Goal: Check status: Check status

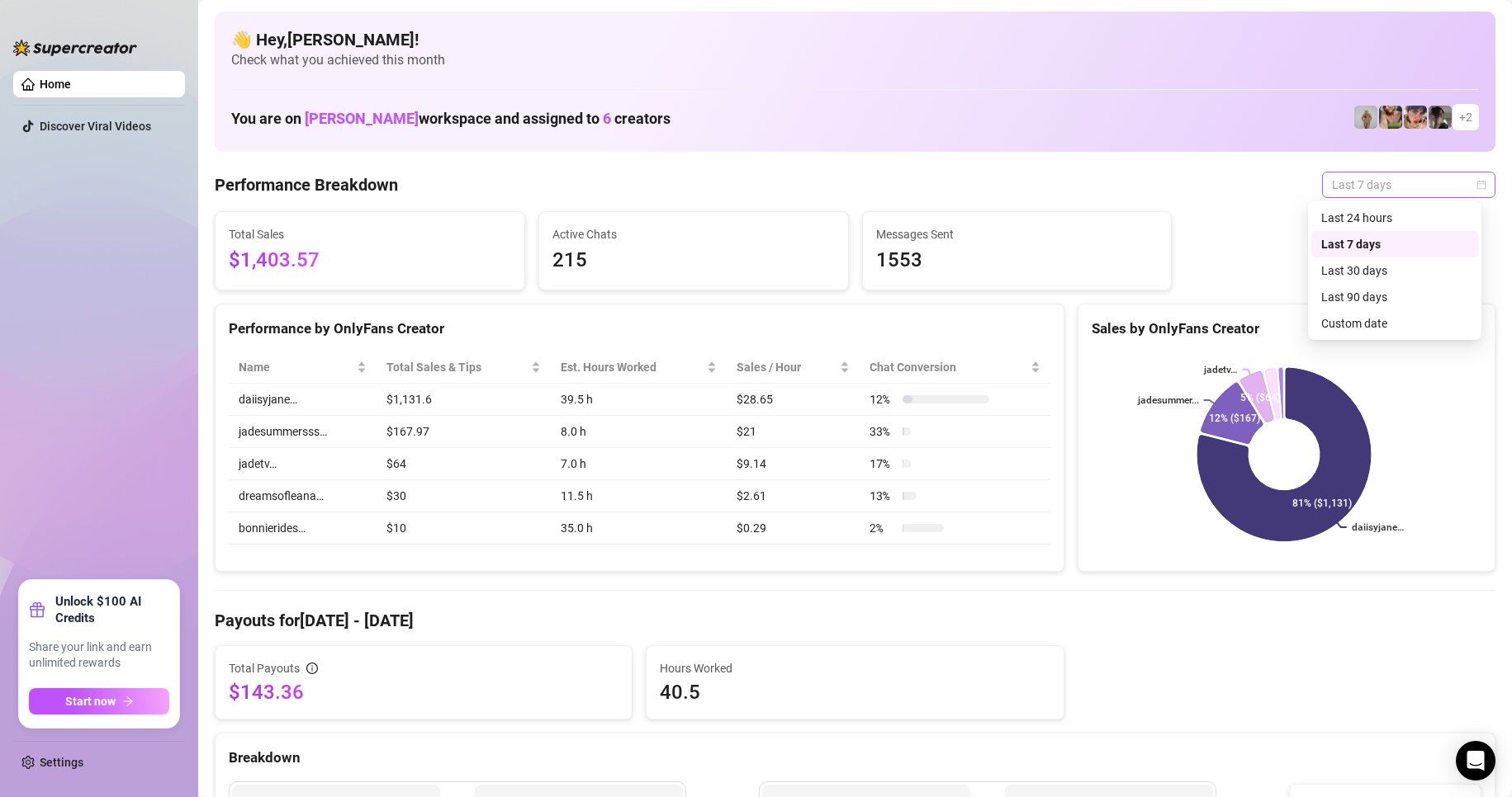
click at [1335, 177] on span "Last 7 days" at bounding box center [1409, 185] width 154 height 24
click at [1372, 325] on div "Custom date" at bounding box center [1395, 323] width 147 height 18
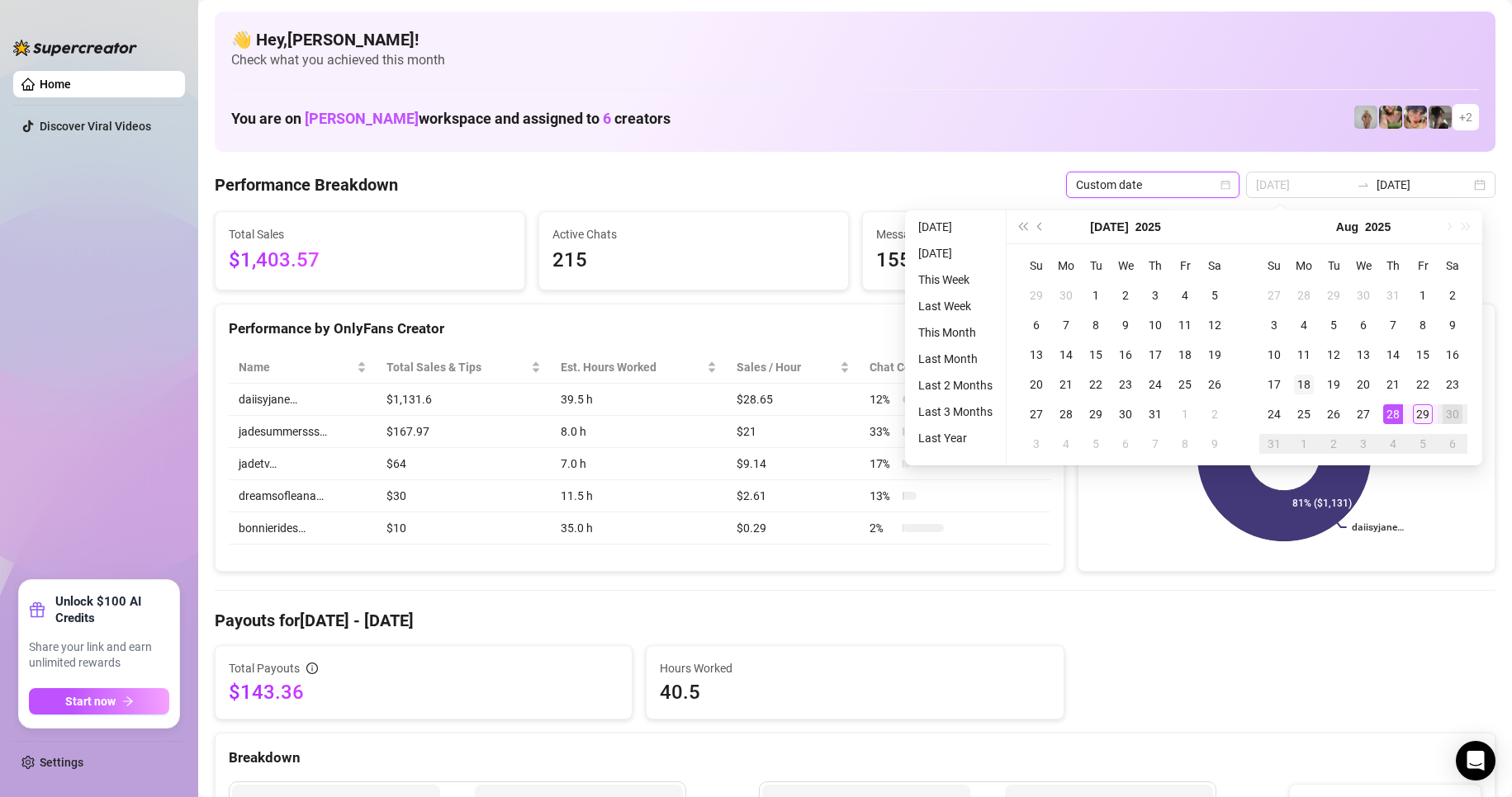
type input "[DATE]"
click at [1302, 375] on div "18" at bounding box center [1304, 384] width 20 height 20
type input "[DATE]"
click at [1427, 419] on div "29" at bounding box center [1422, 414] width 20 height 20
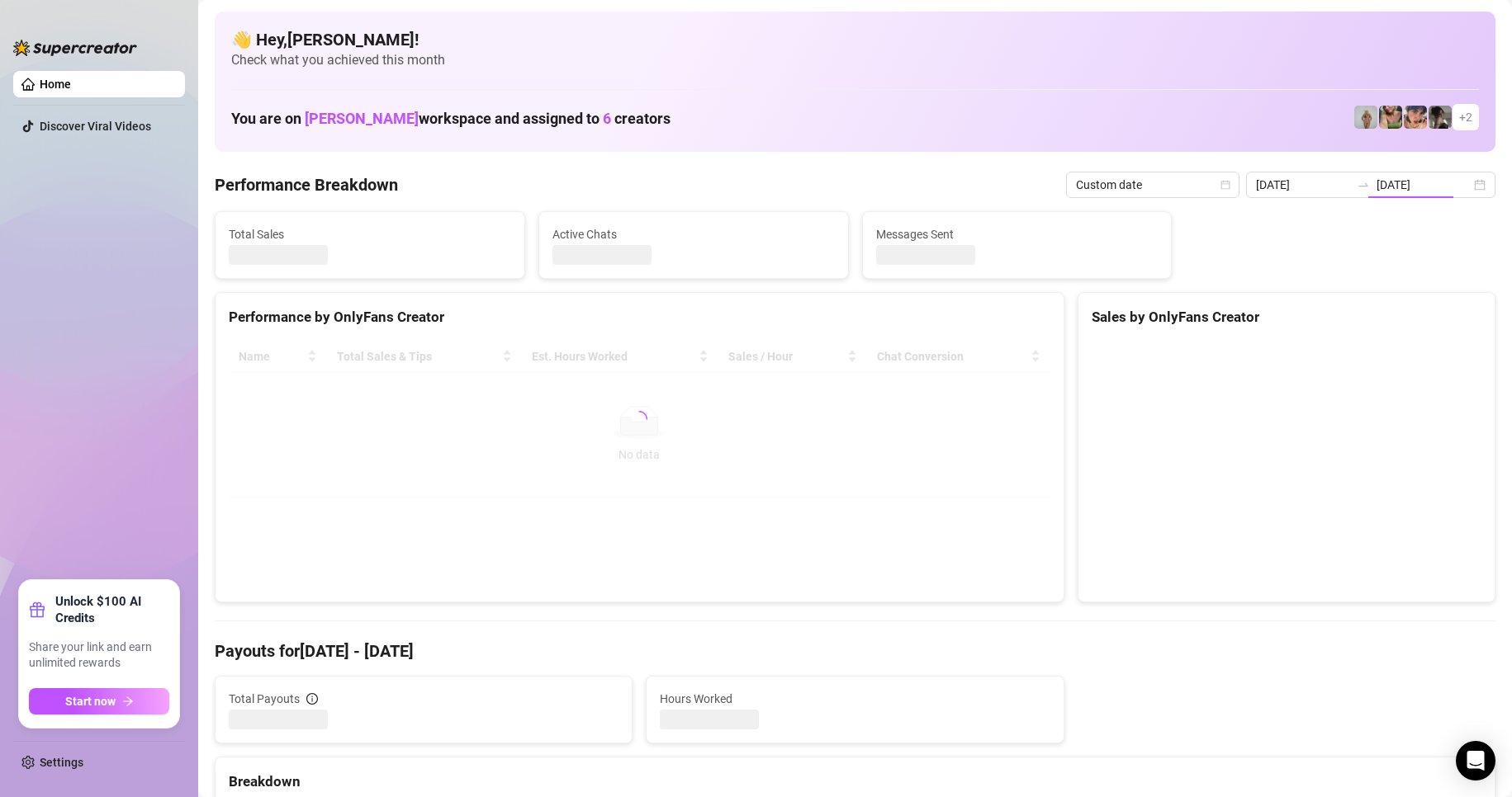
type input "[DATE]"
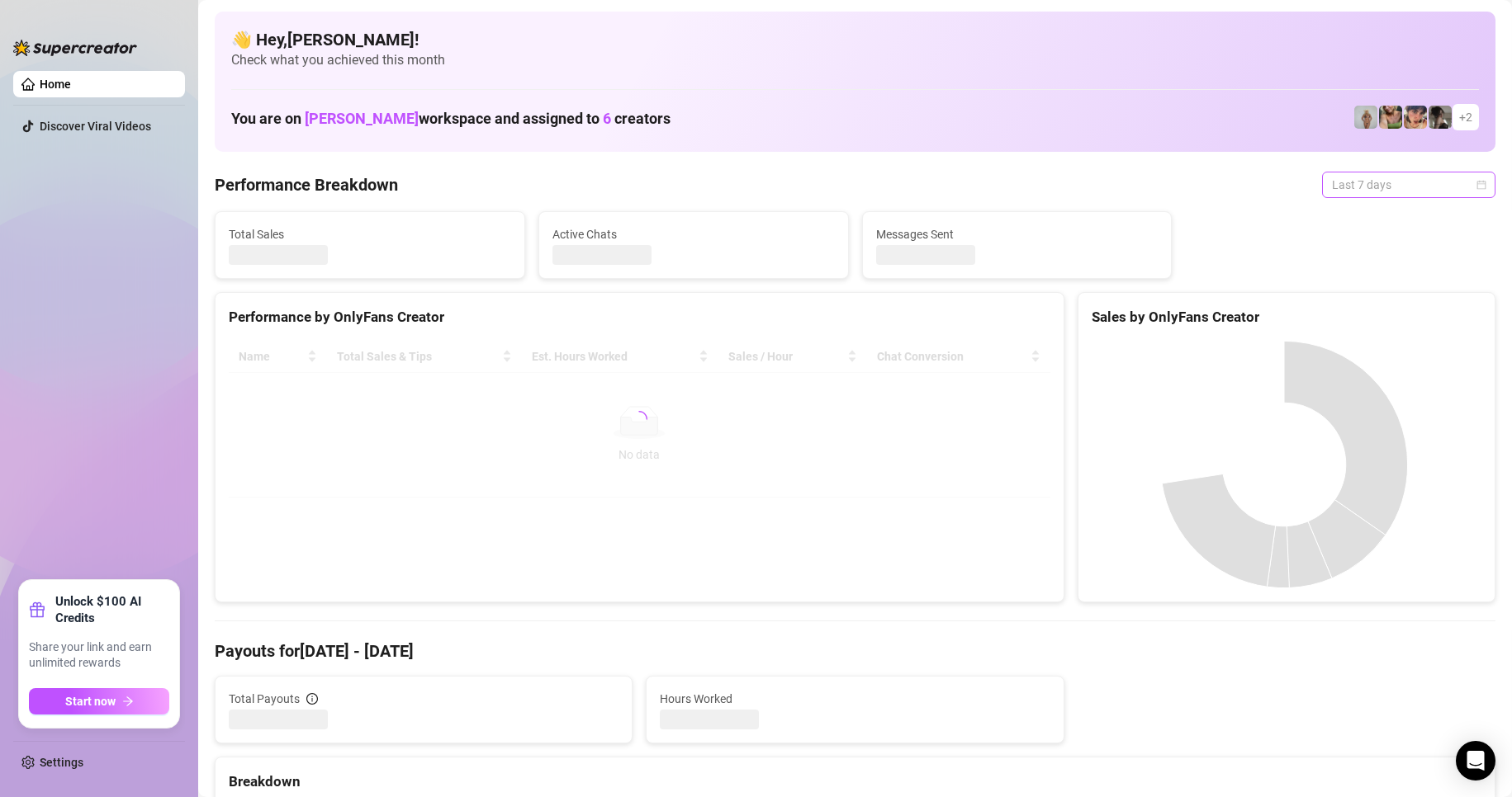
click at [1449, 185] on span "Last 7 days" at bounding box center [1409, 185] width 154 height 24
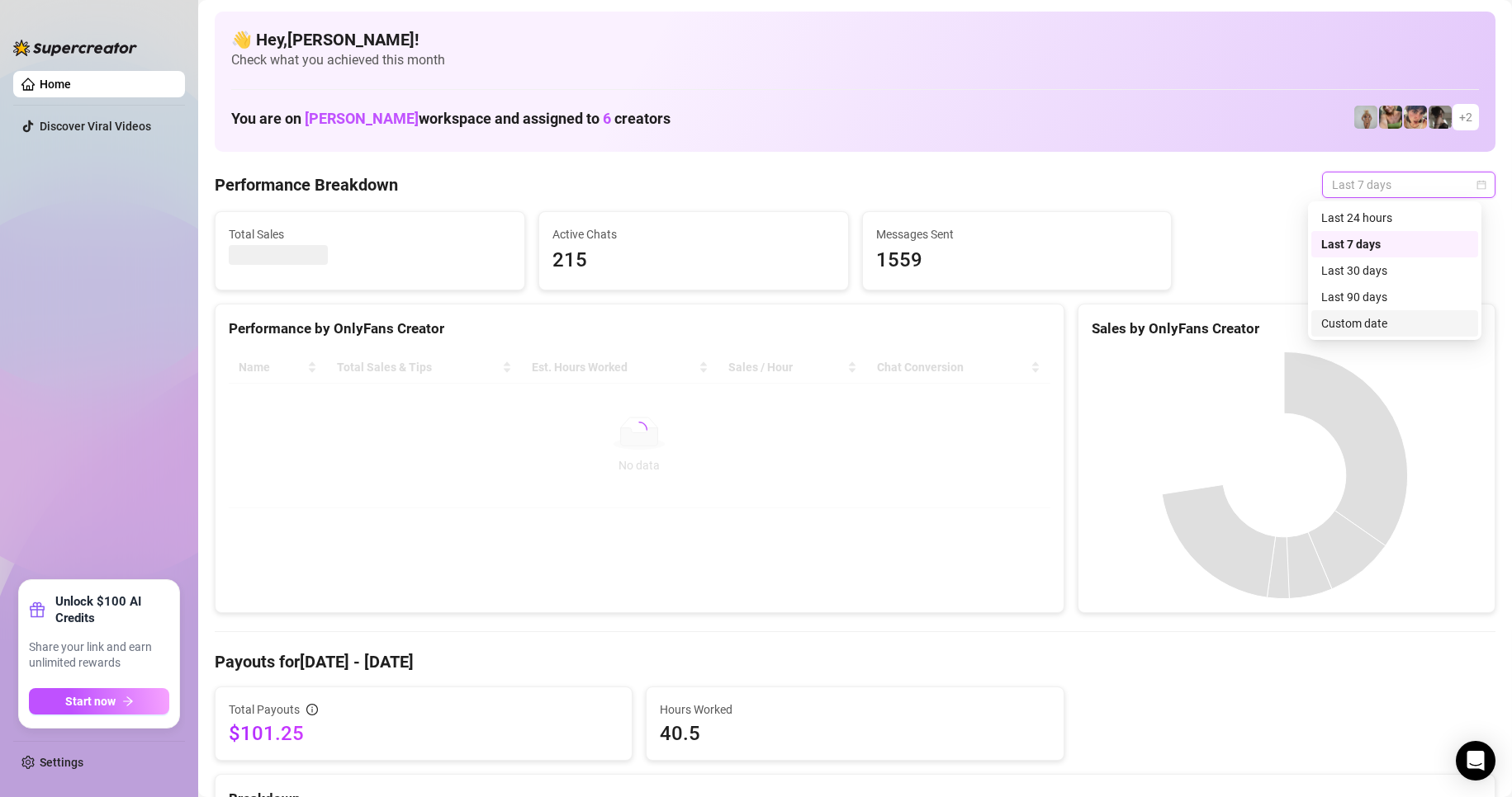
click at [1340, 329] on div "Custom date" at bounding box center [1395, 323] width 147 height 18
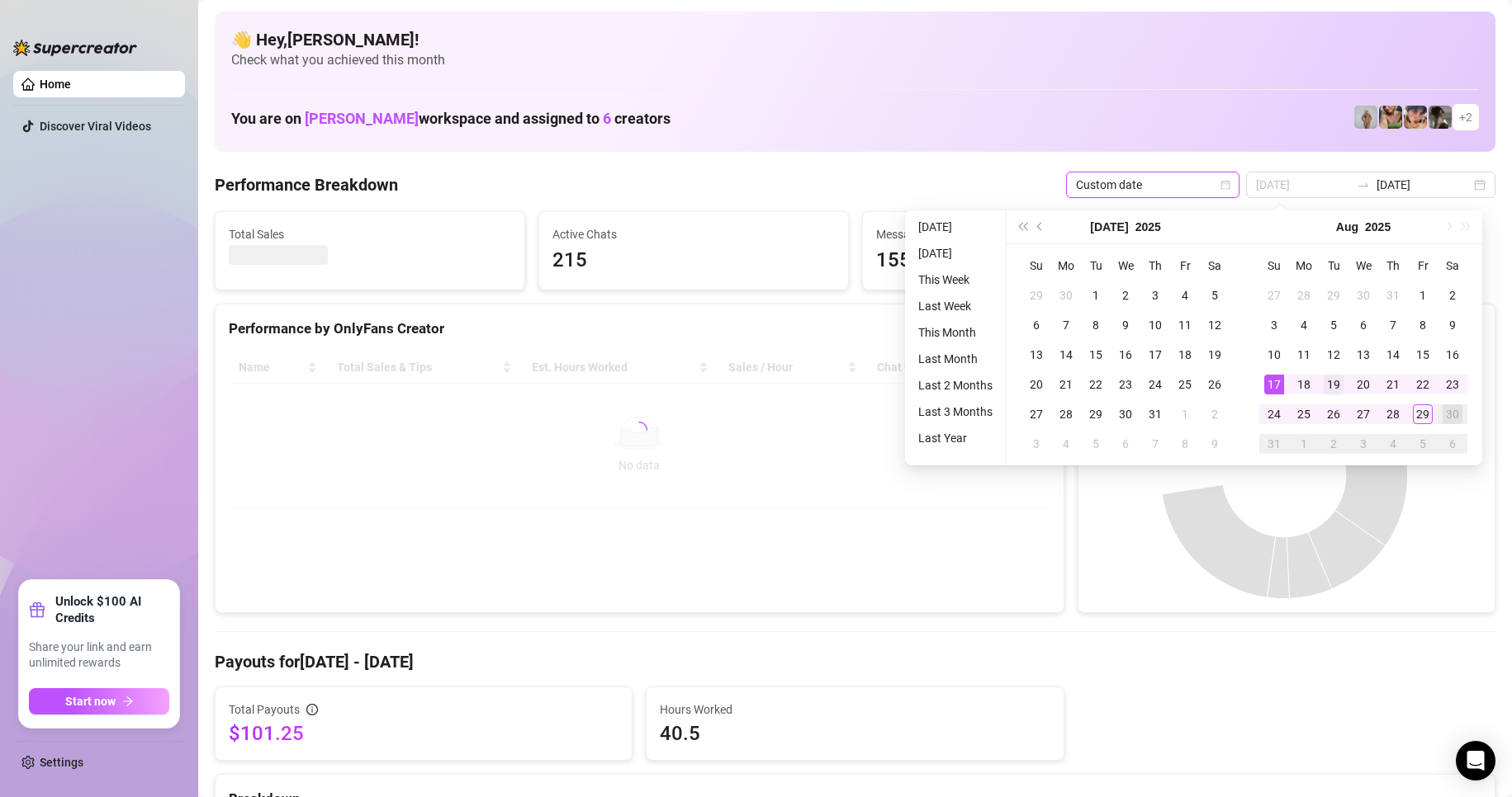
type input "[DATE]"
click at [1325, 392] on div "19" at bounding box center [1333, 384] width 20 height 20
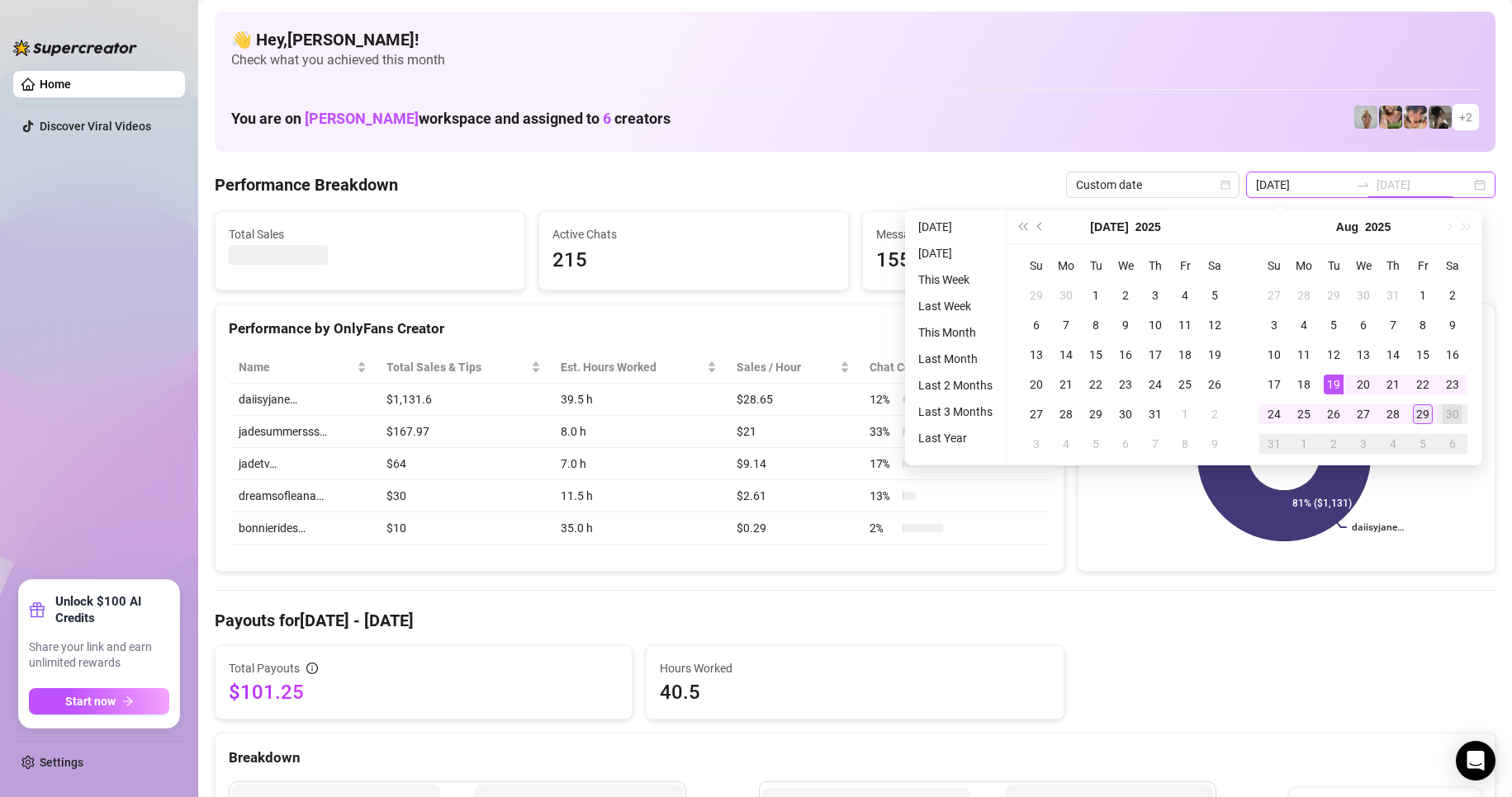
type input "[DATE]"
click at [1418, 419] on div "29" at bounding box center [1422, 414] width 20 height 20
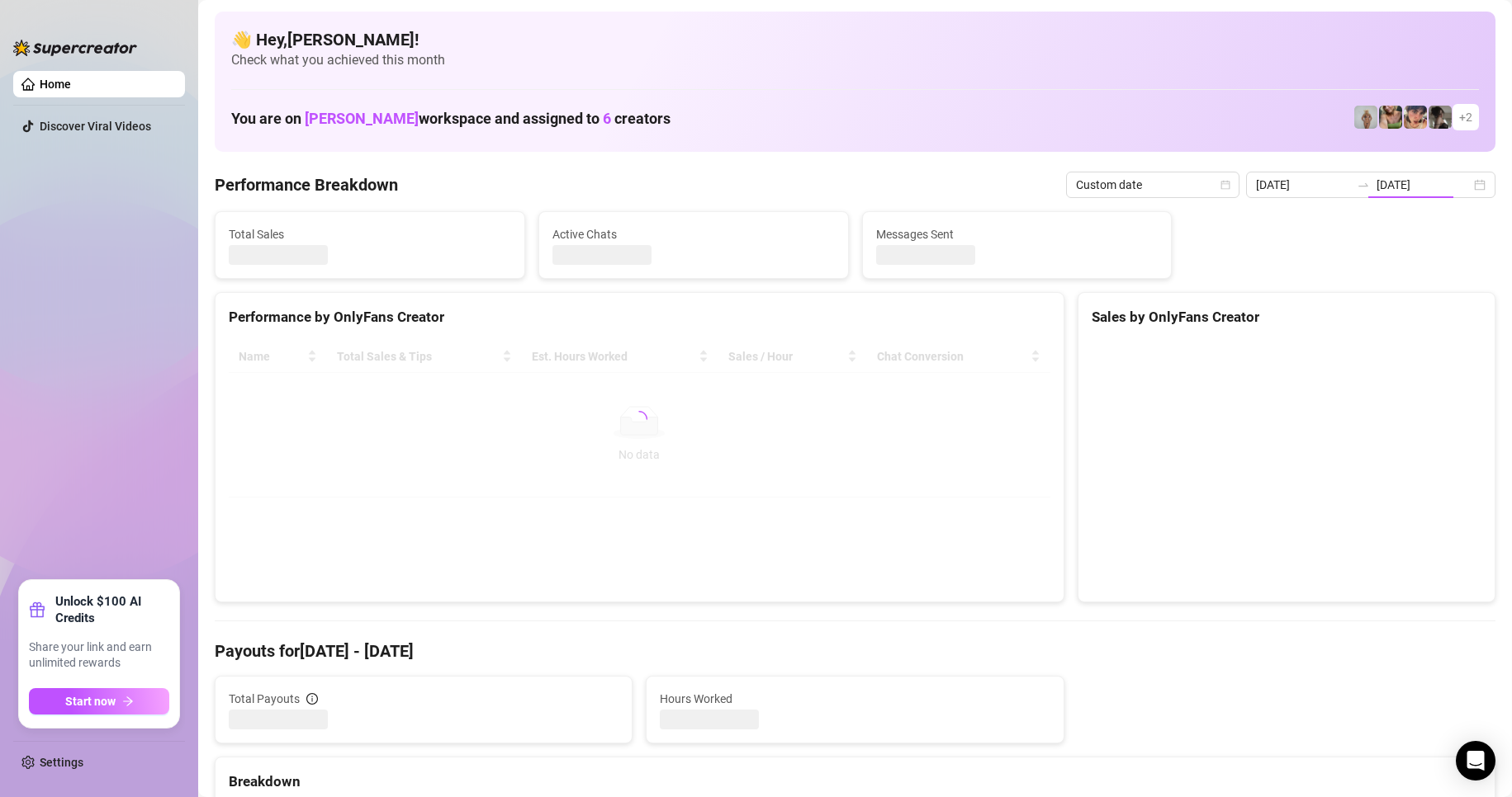
type input "[DATE]"
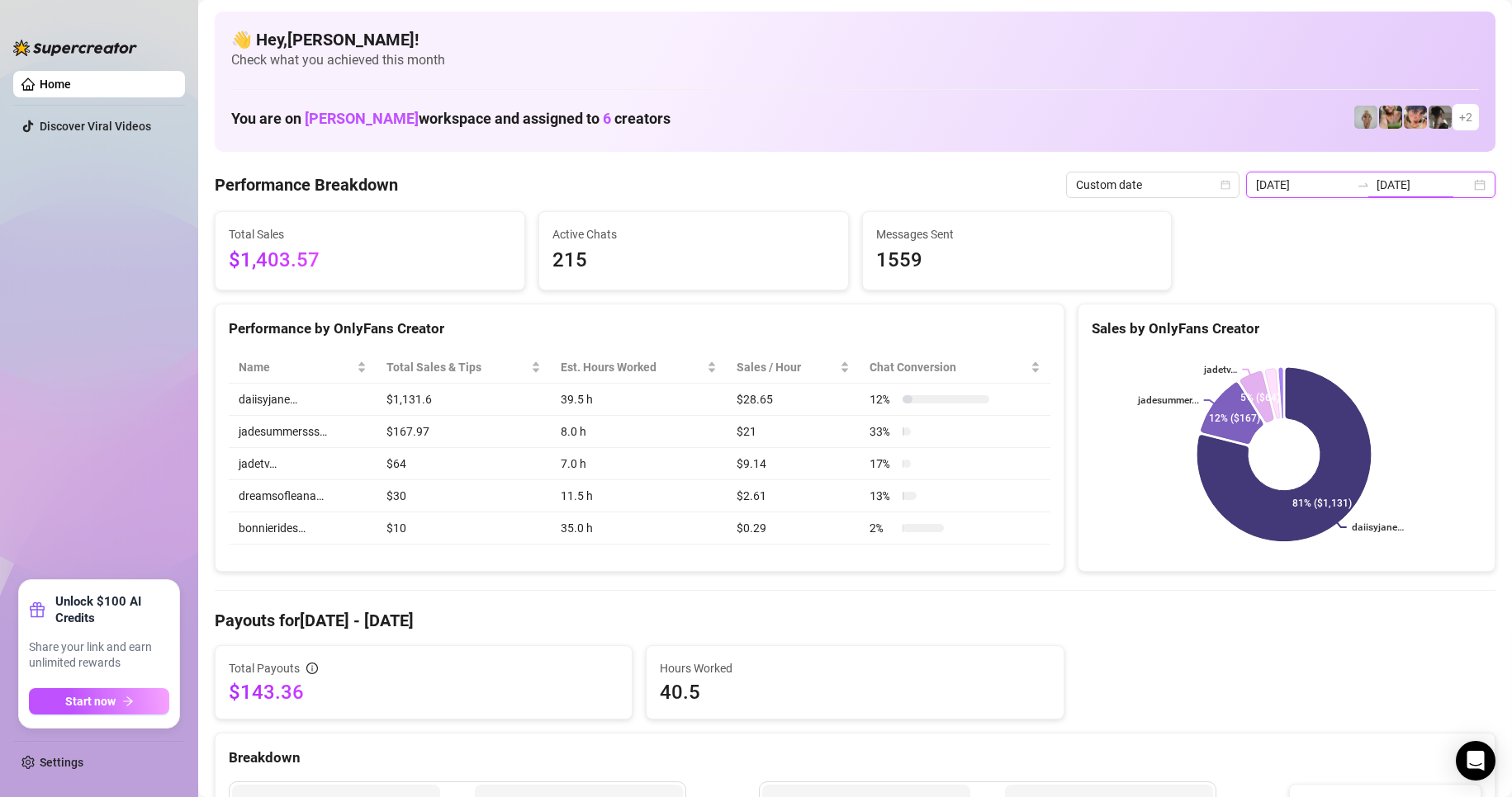
click at [1402, 190] on input "[DATE]" at bounding box center [1423, 184] width 94 height 18
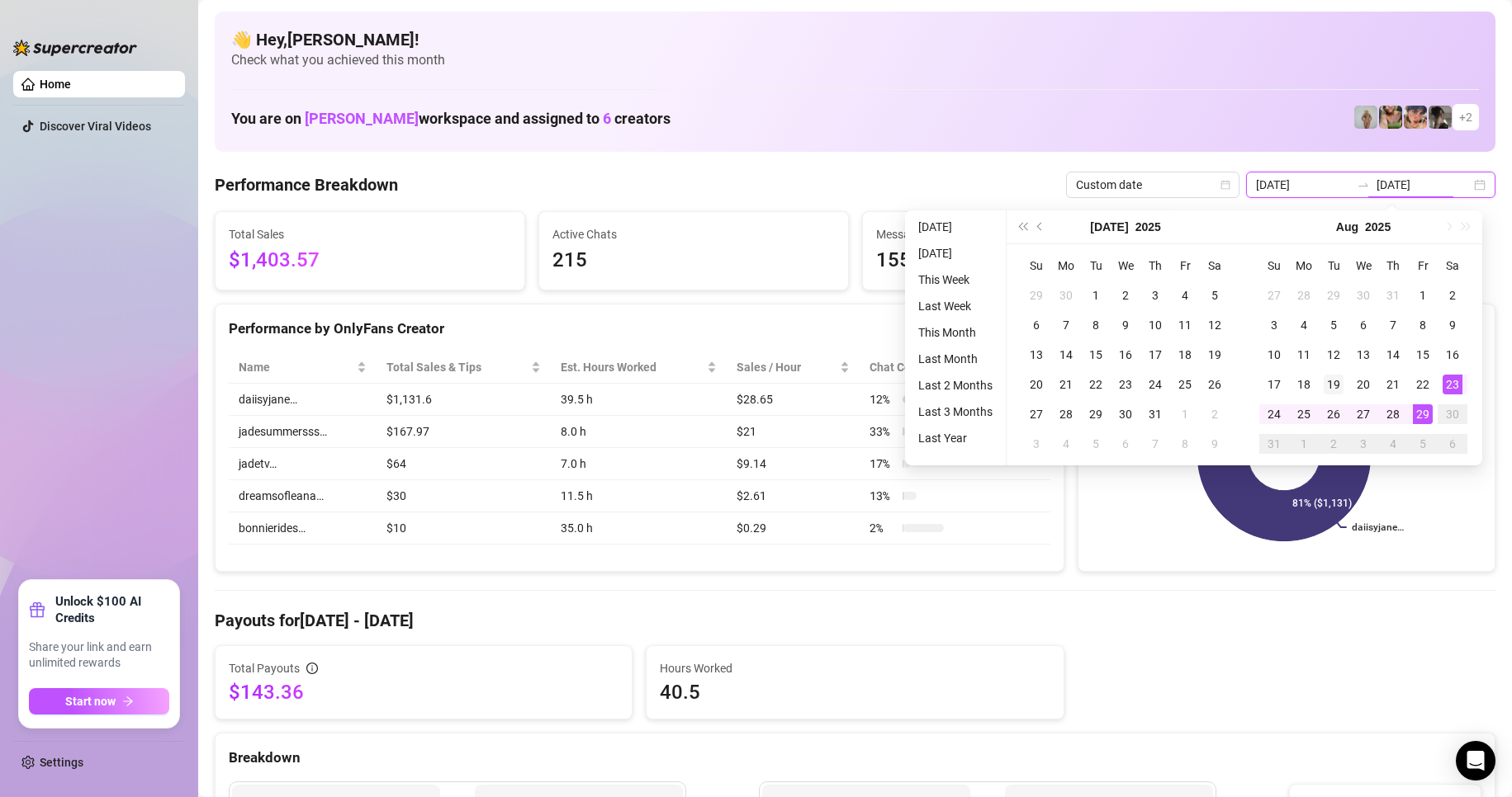
type input "[DATE]"
click at [1342, 386] on div "19" at bounding box center [1333, 384] width 20 height 20
type input "[DATE]"
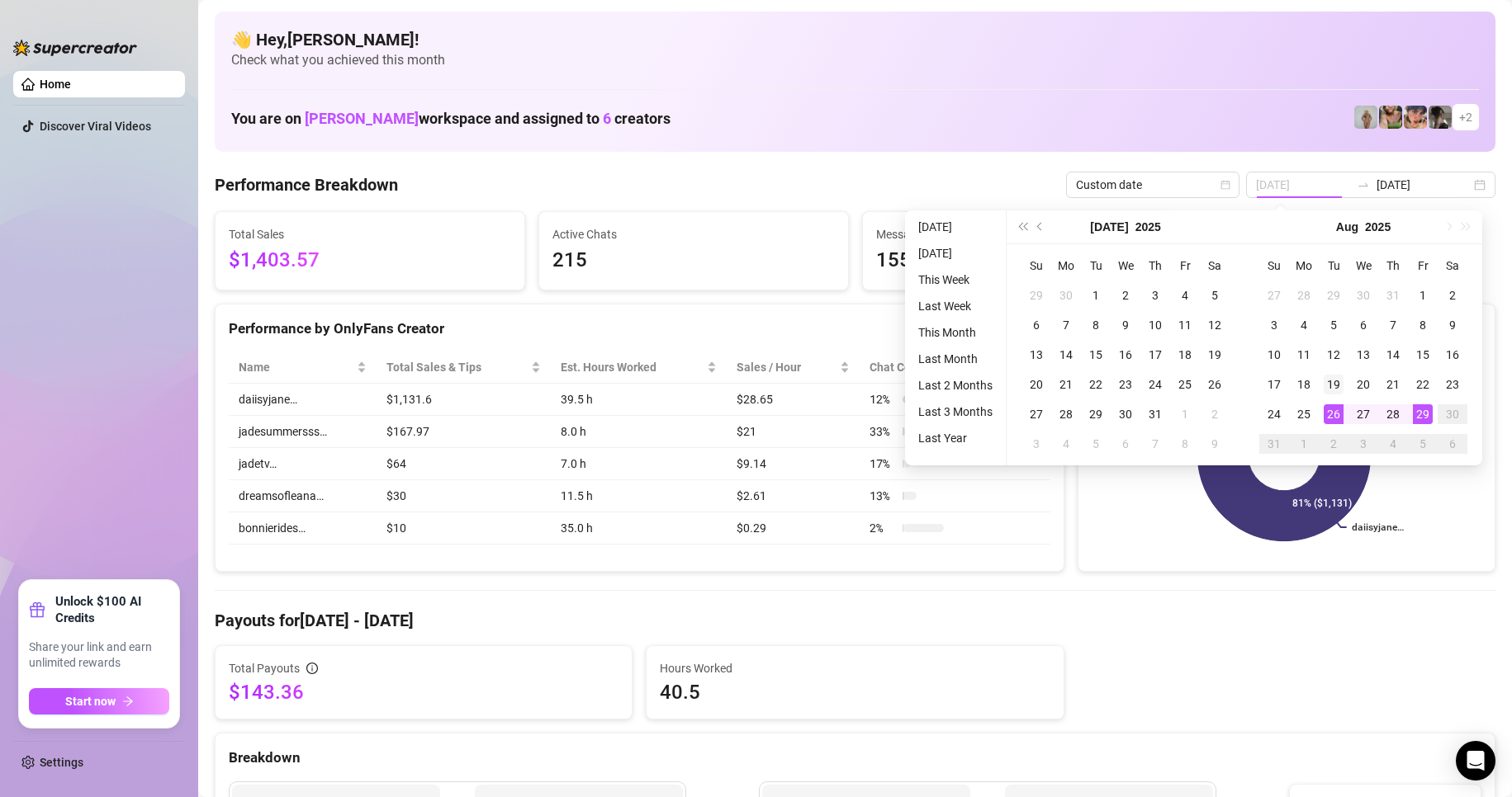
click at [1329, 385] on div "19" at bounding box center [1333, 384] width 20 height 20
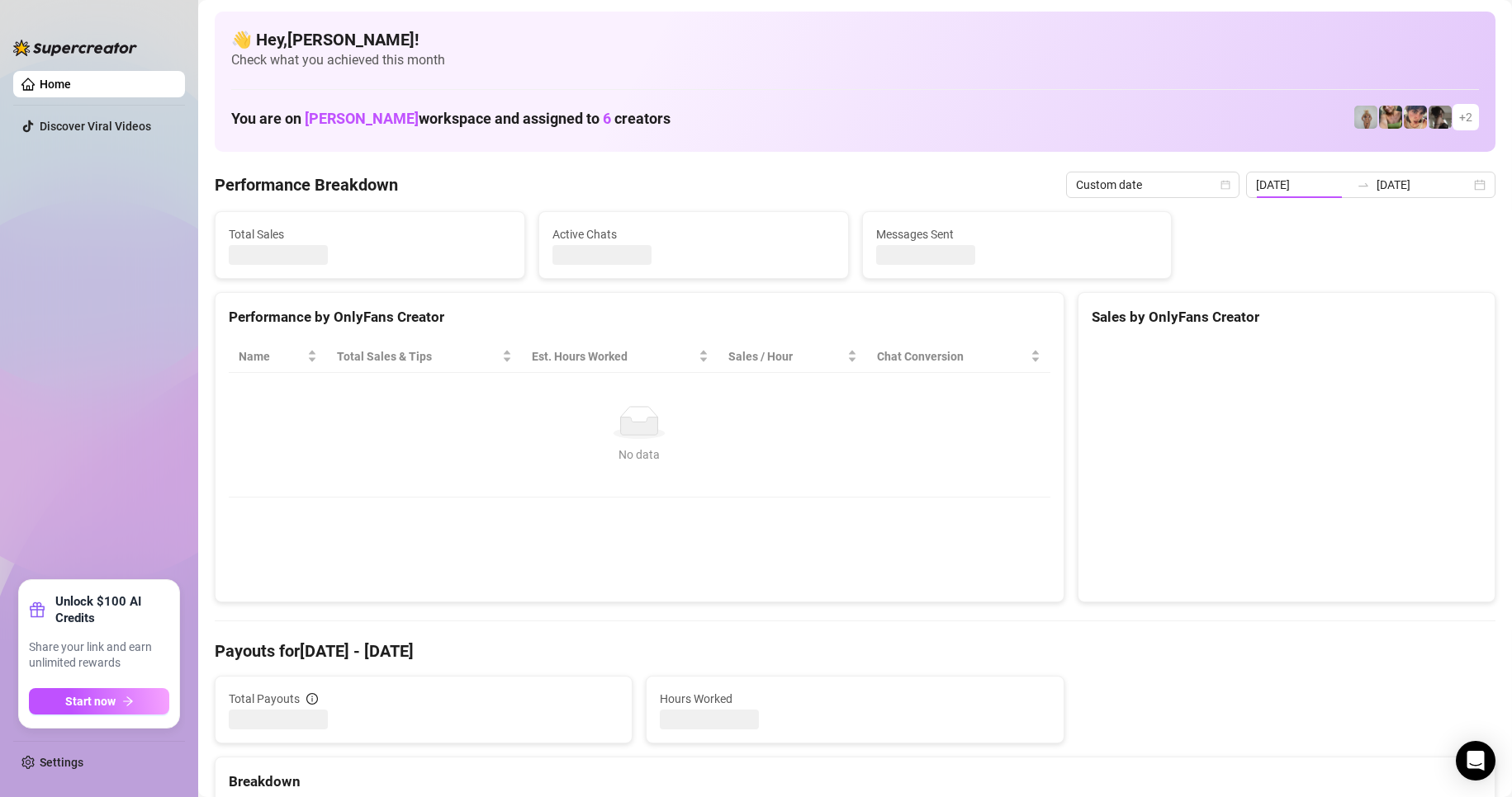
type input "[DATE]"
